Goal: Task Accomplishment & Management: Use online tool/utility

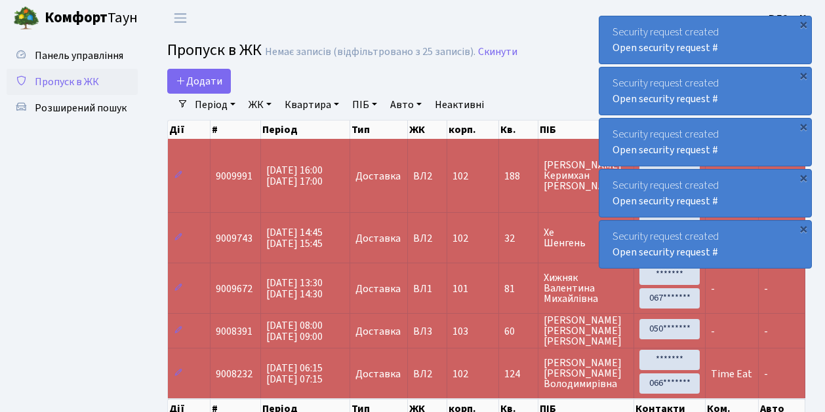
select select "25"
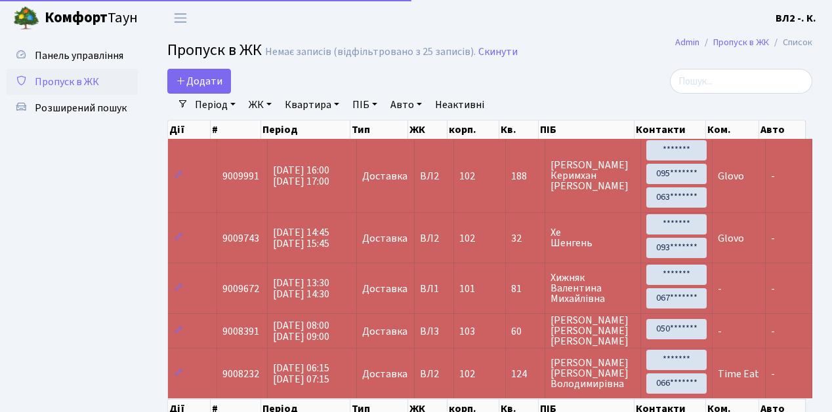
select select "25"
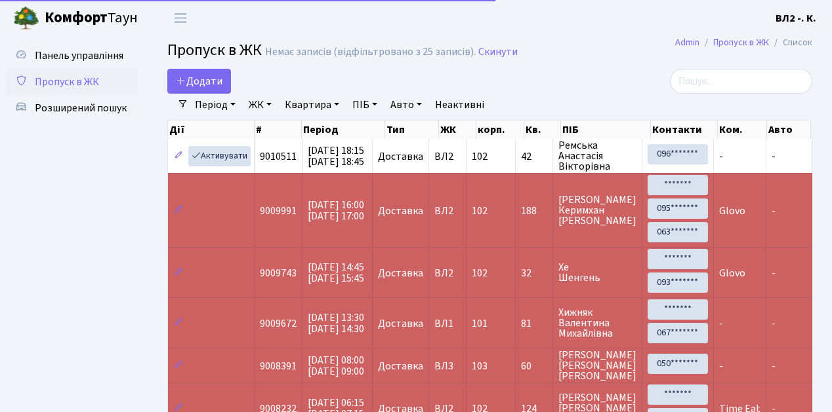
select select "25"
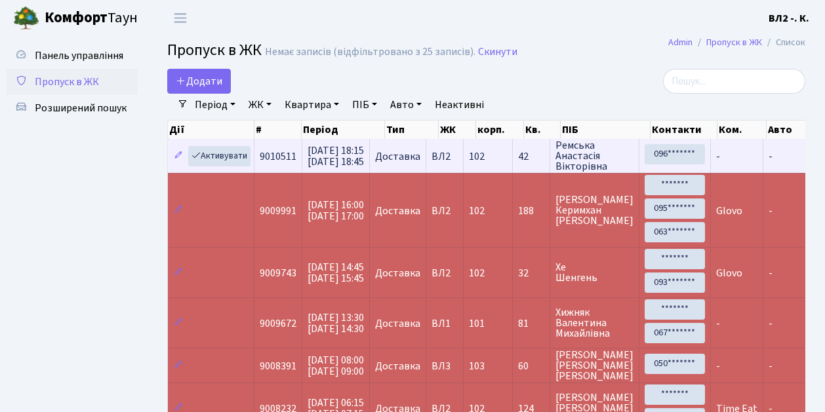
click at [733, 159] on td "-" at bounding box center [737, 156] width 52 height 34
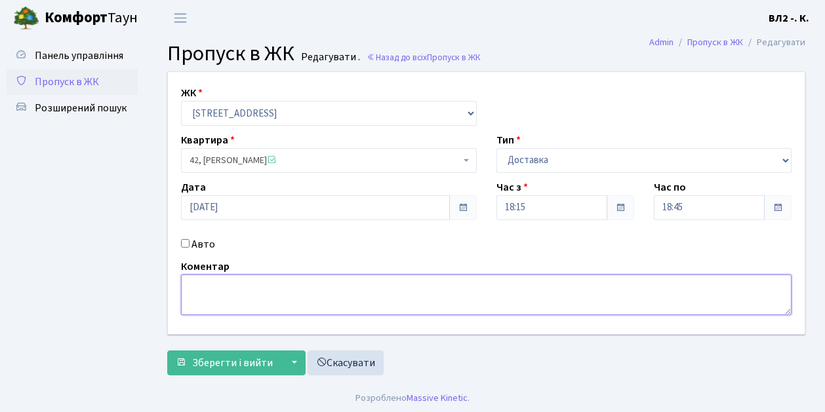
click at [193, 289] on textarea at bounding box center [486, 295] width 611 height 41
type textarea "Glovo 18-27"
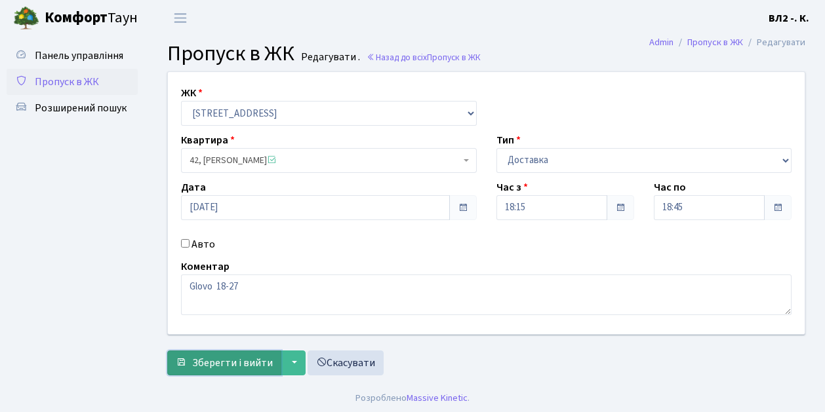
click at [211, 369] on span "Зберегти і вийти" at bounding box center [232, 363] width 81 height 14
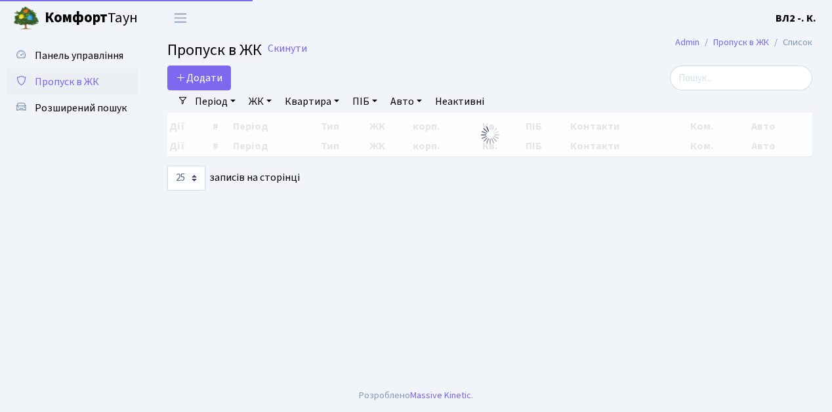
select select "25"
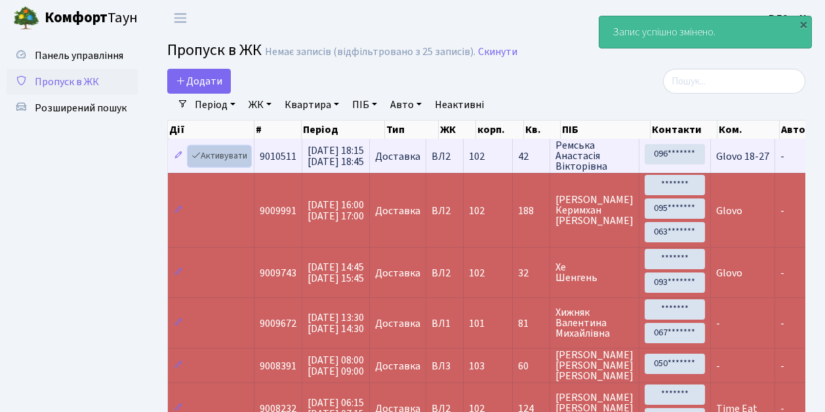
click at [239, 167] on link "Активувати" at bounding box center [219, 156] width 62 height 20
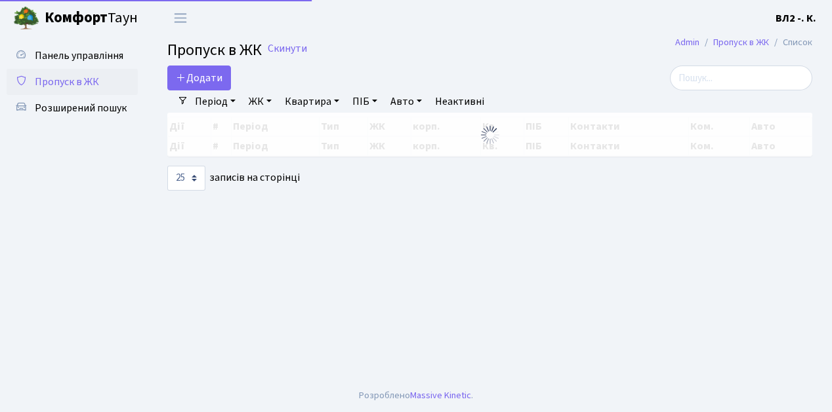
select select "25"
